Goal: Check status: Check status

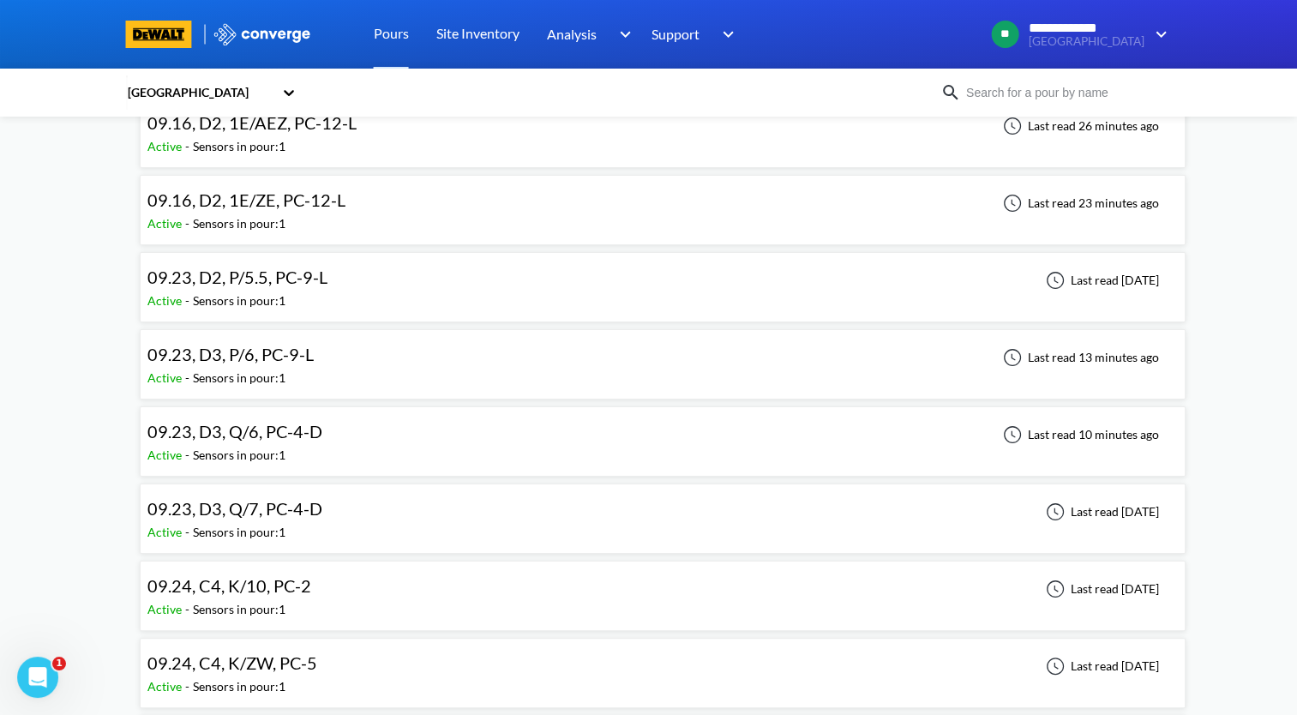
scroll to position [86, 0]
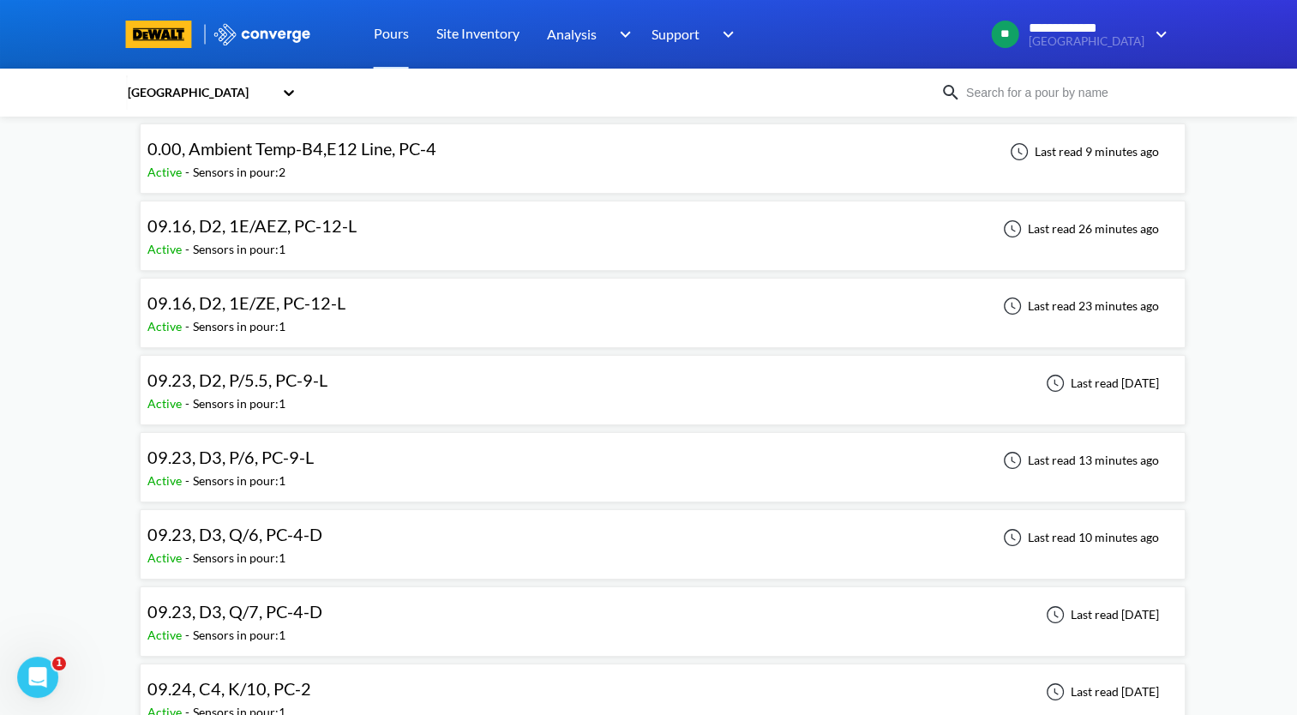
click at [382, 240] on div "09.16, D2, 1E/AEZ, PC-12-L Active - Sensors in pour: 1 Last read 26 minutes ago" at bounding box center [662, 235] width 1031 height 55
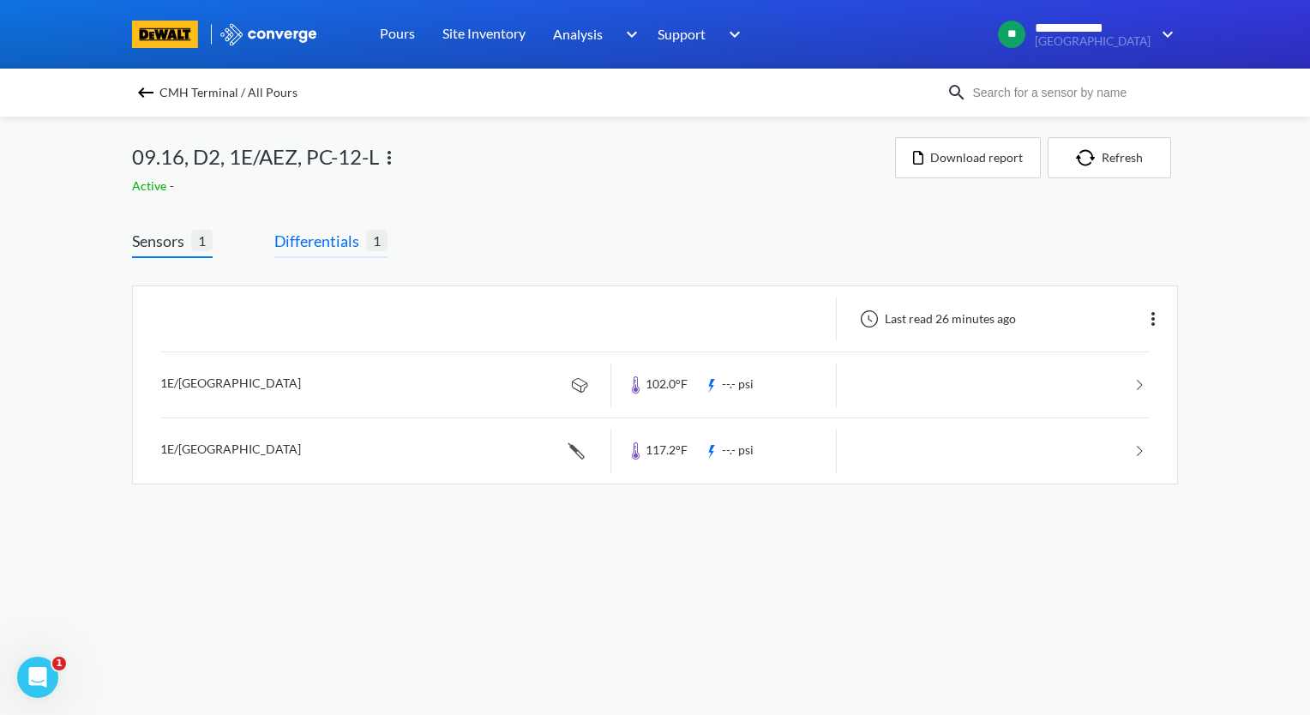
click at [321, 248] on span "Differentials" at bounding box center [320, 241] width 92 height 24
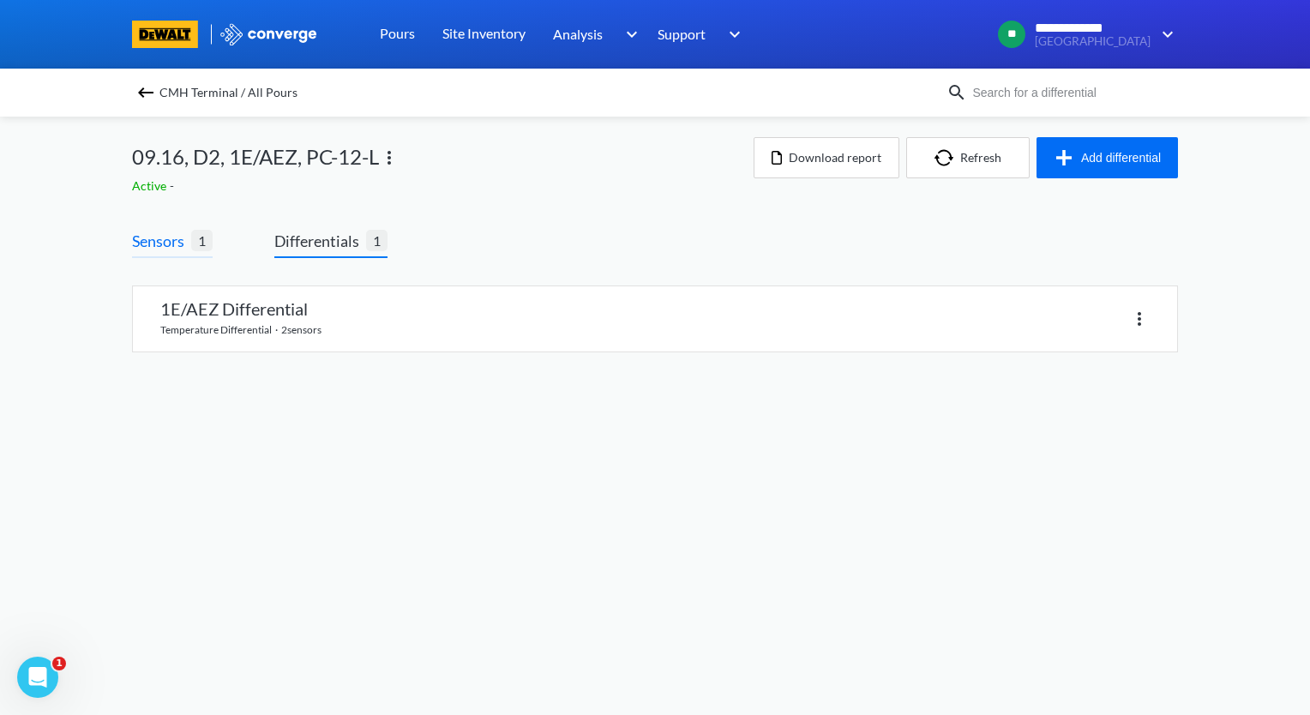
click at [173, 250] on span "Sensors" at bounding box center [161, 241] width 59 height 24
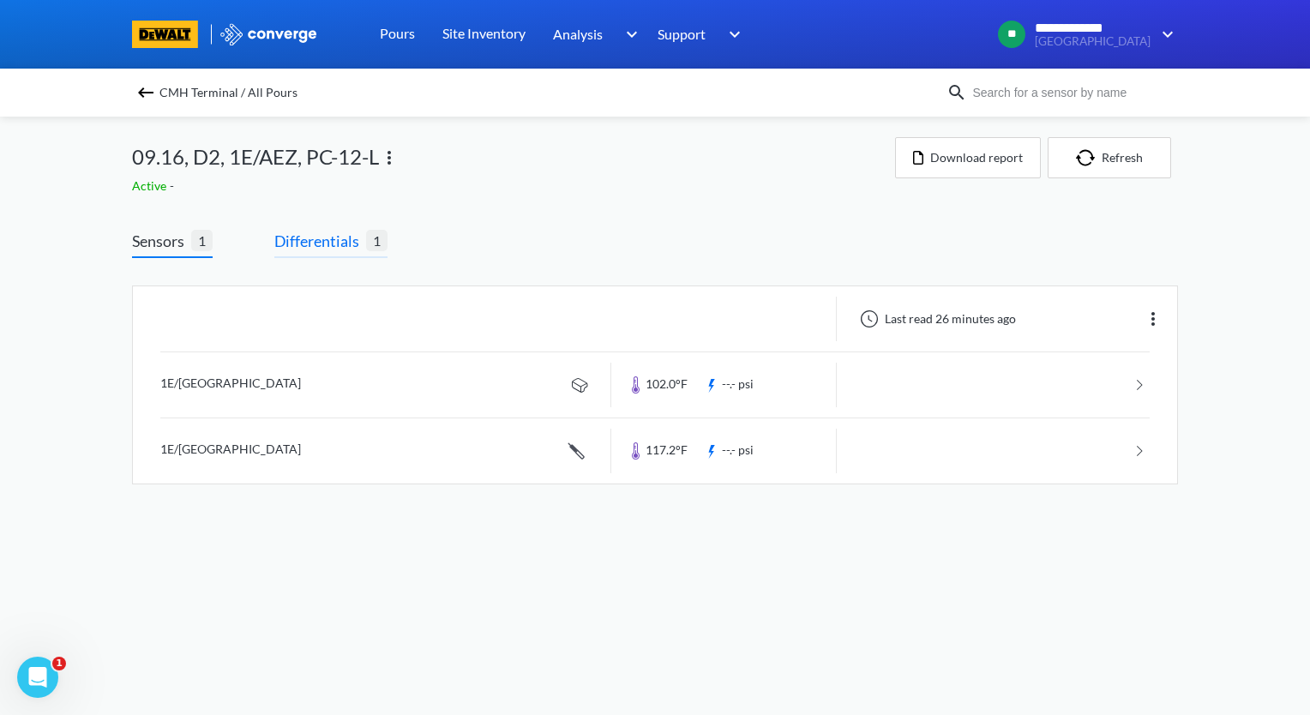
click at [322, 240] on span "Differentials" at bounding box center [320, 241] width 92 height 24
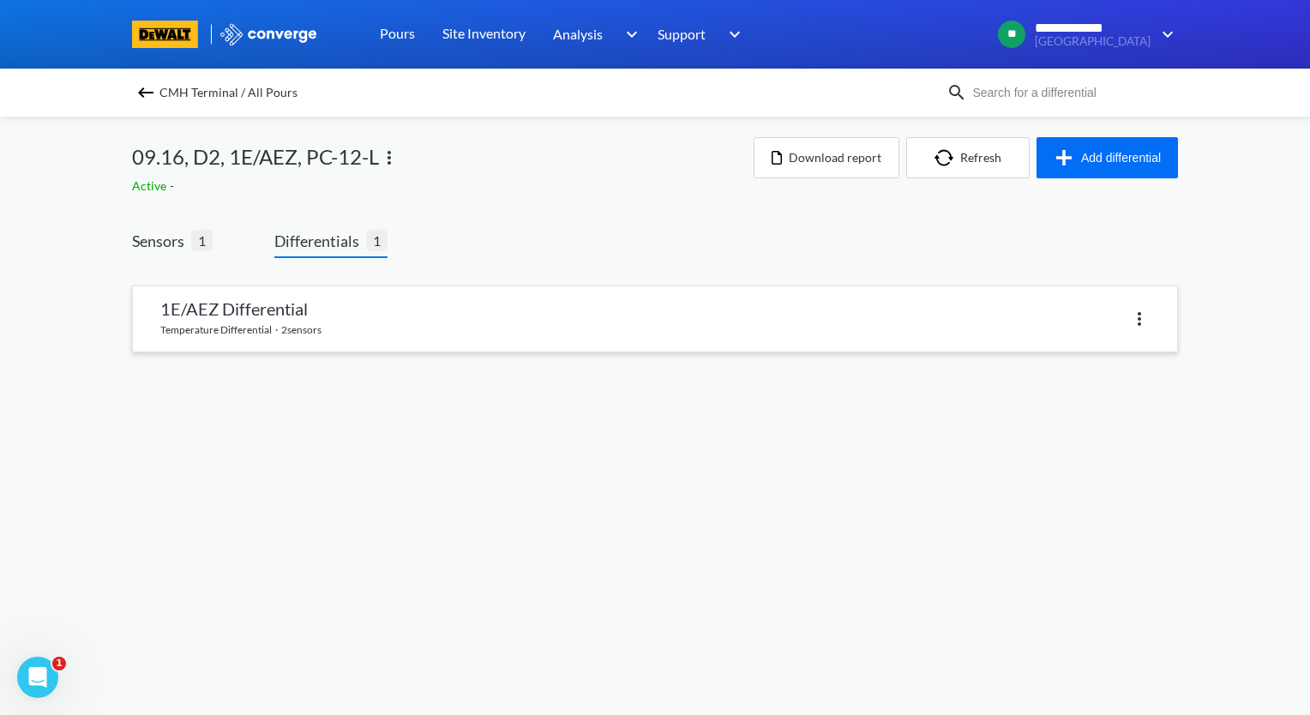
click at [339, 345] on link at bounding box center [655, 318] width 1044 height 65
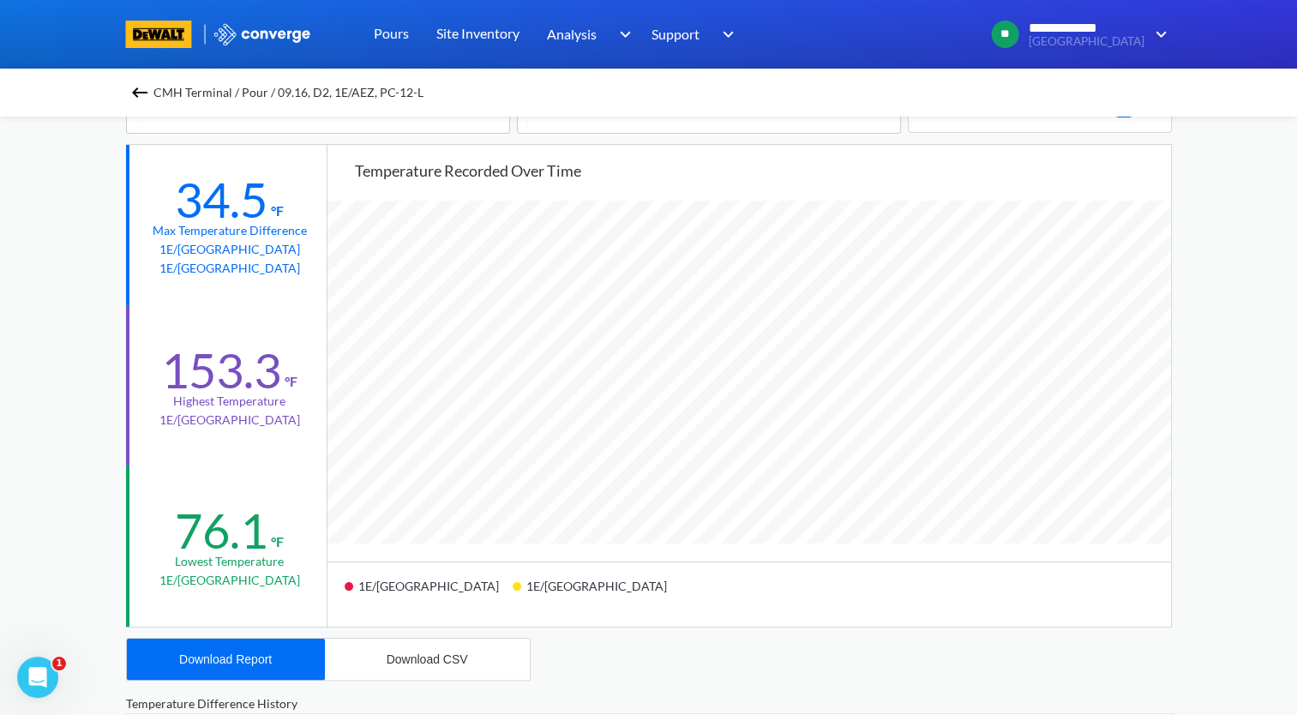
scroll to position [1435, 1297]
click at [139, 90] on img at bounding box center [139, 92] width 21 height 21
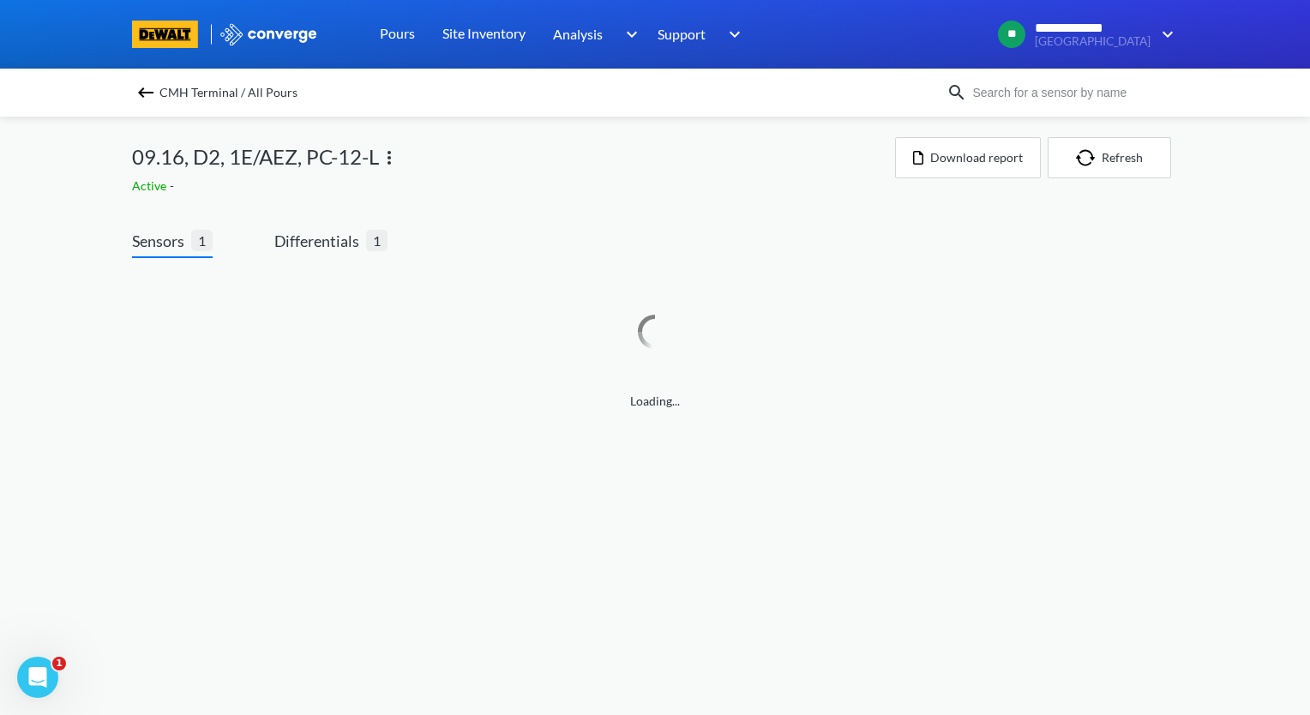
click at [141, 93] on img at bounding box center [145, 92] width 21 height 21
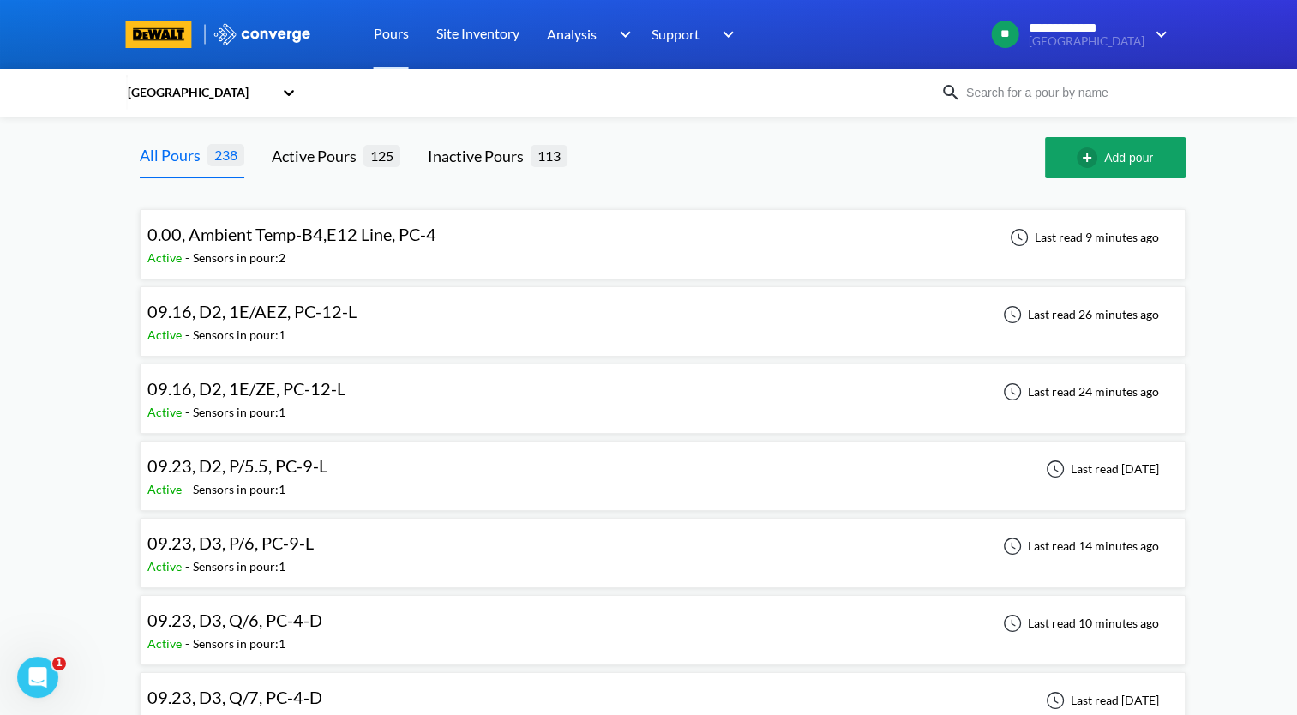
click at [334, 386] on span "09.16, D2, 1E/ZE, PC-12-L" at bounding box center [246, 388] width 198 height 21
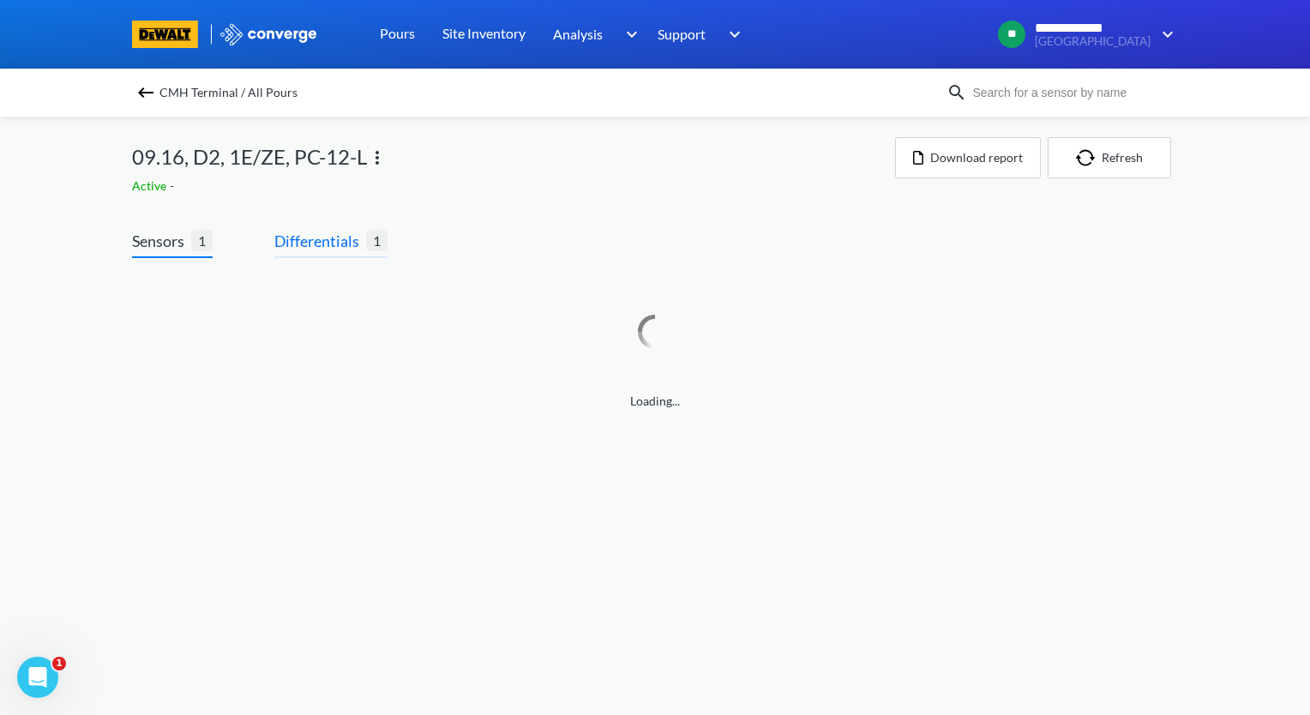
click at [333, 235] on span "Differentials" at bounding box center [320, 241] width 92 height 24
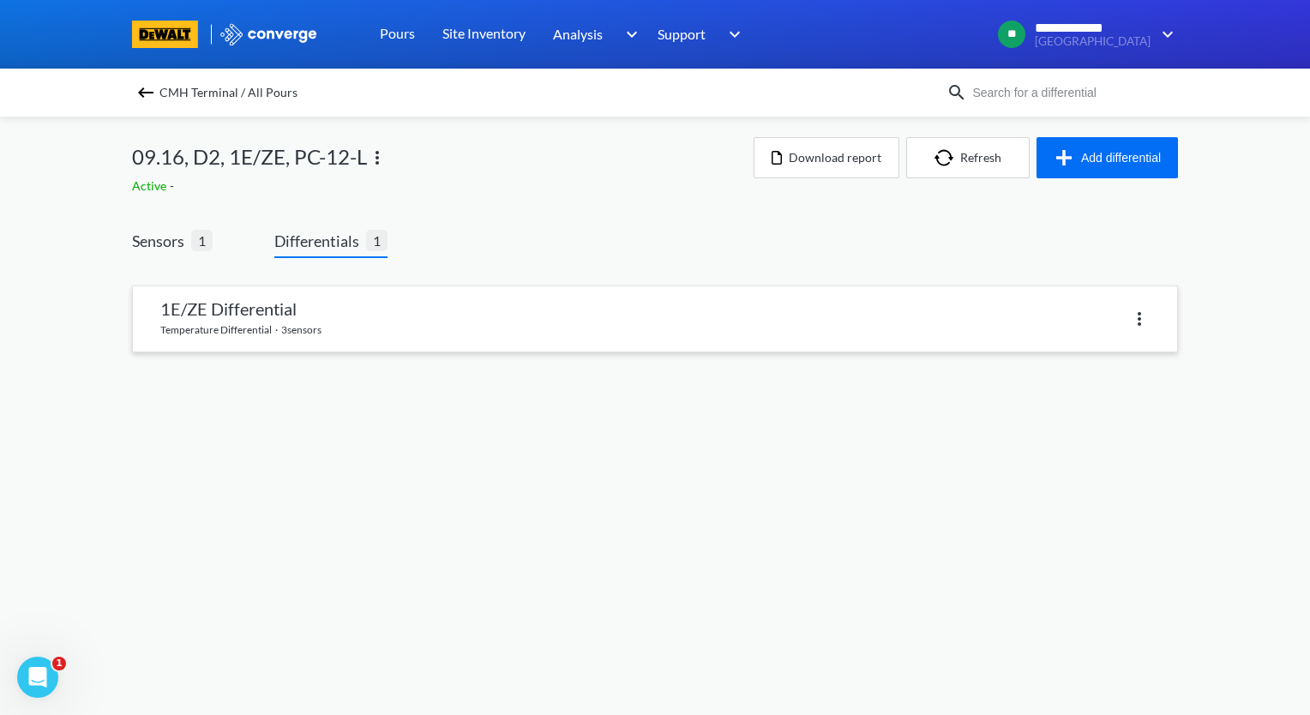
click at [360, 319] on link at bounding box center [655, 318] width 1044 height 65
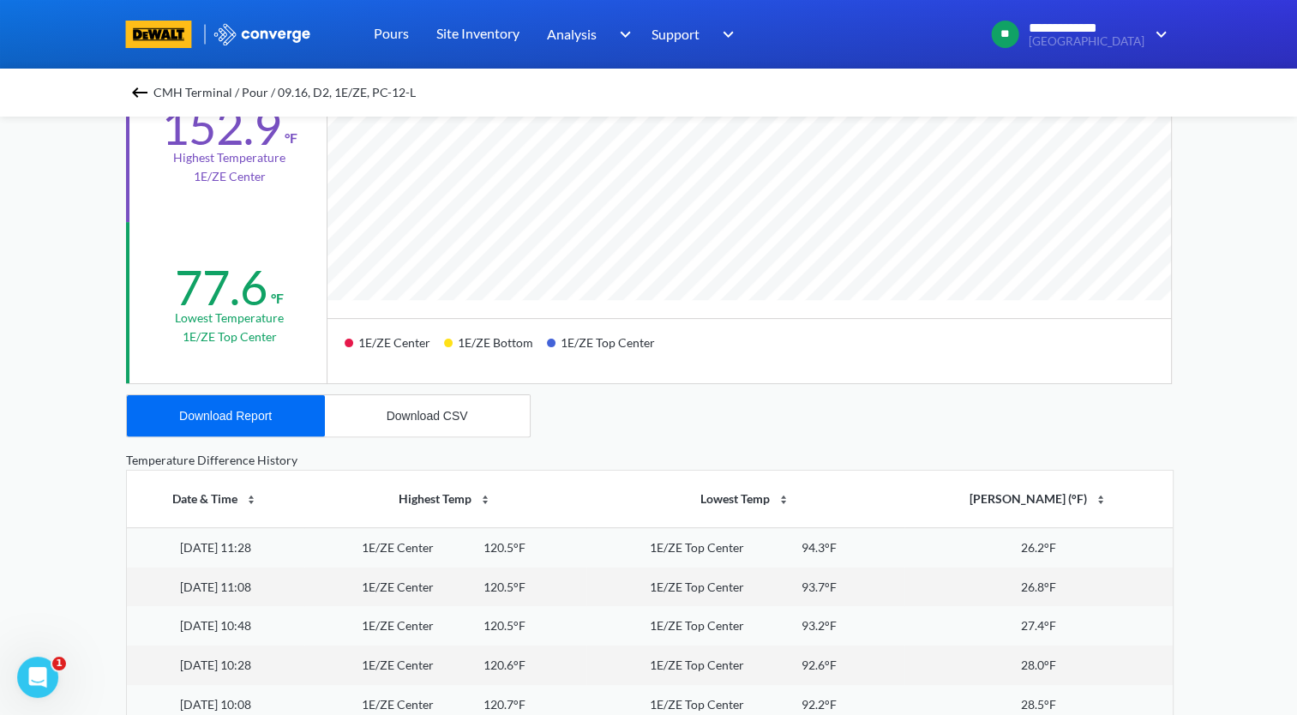
scroll to position [343, 0]
